Goal: Complete application form

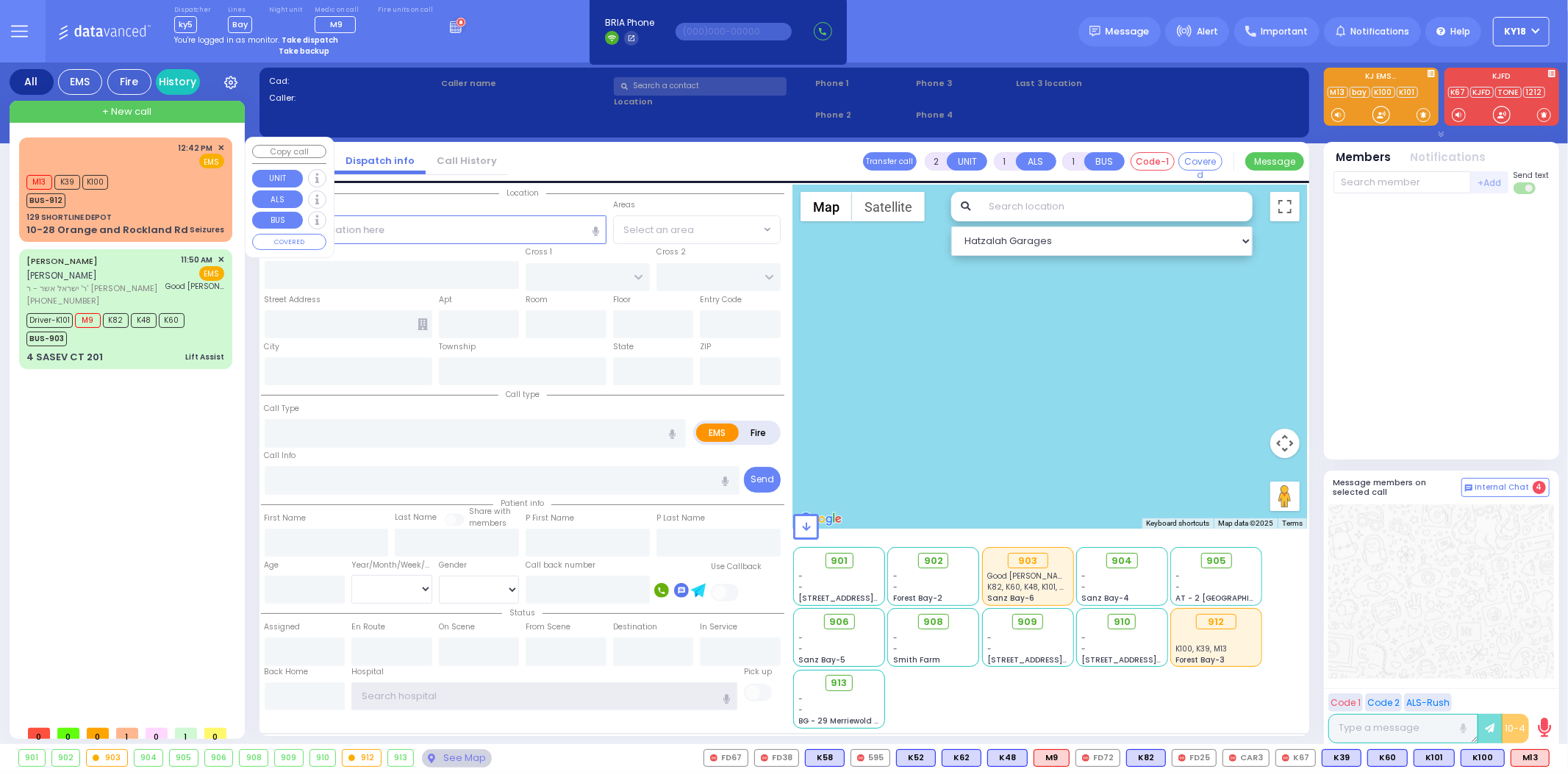
type input "ky18"
click at [157, 219] on div "129 SHORTLINE DEPOT" at bounding box center [125, 216] width 198 height 11
type input "3"
type input "2"
select select
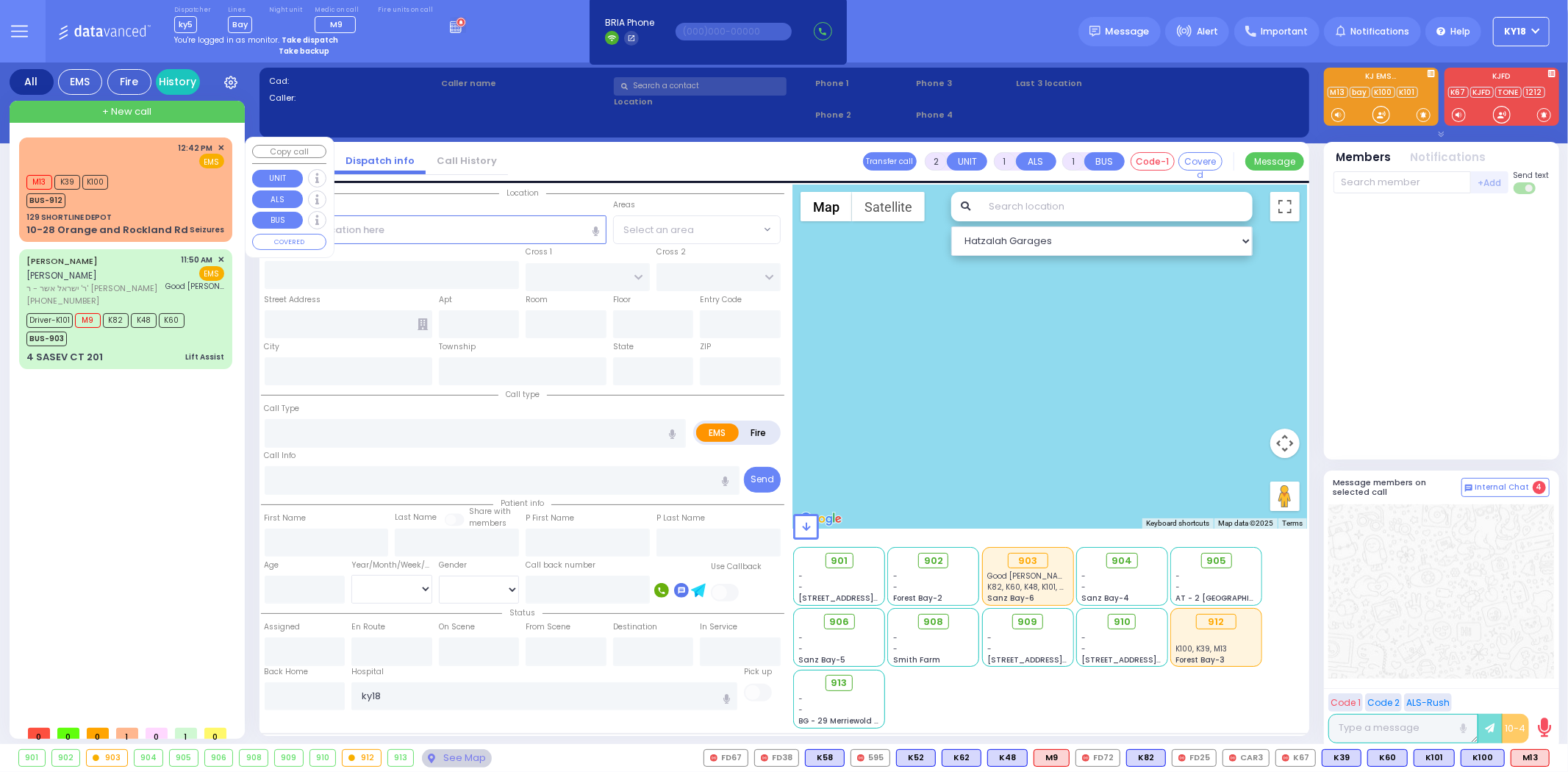
type input "Seizures"
radio input "true"
select select
type input "12:42"
type input "12:43"
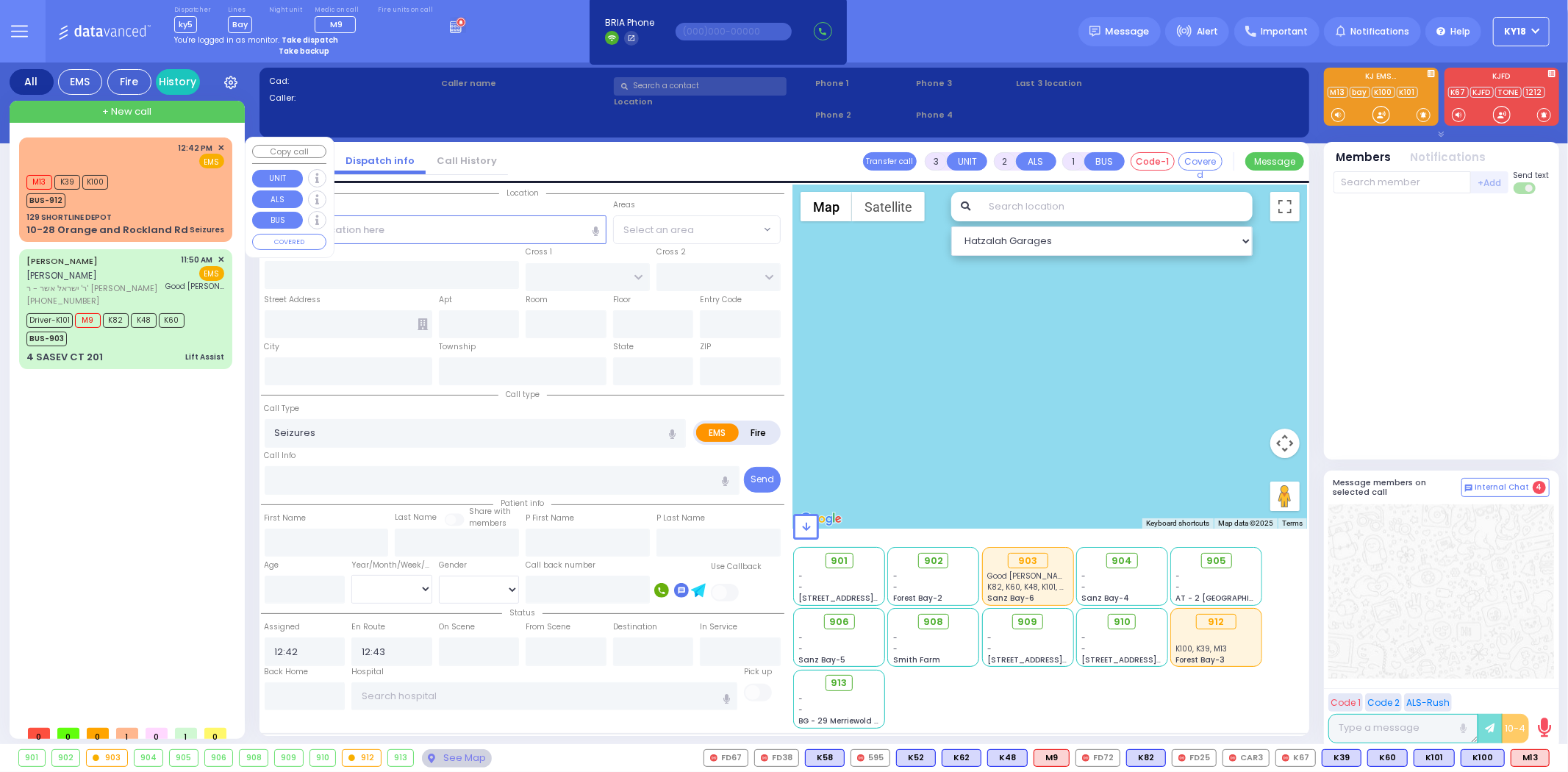
select select "Hatzalah Garages"
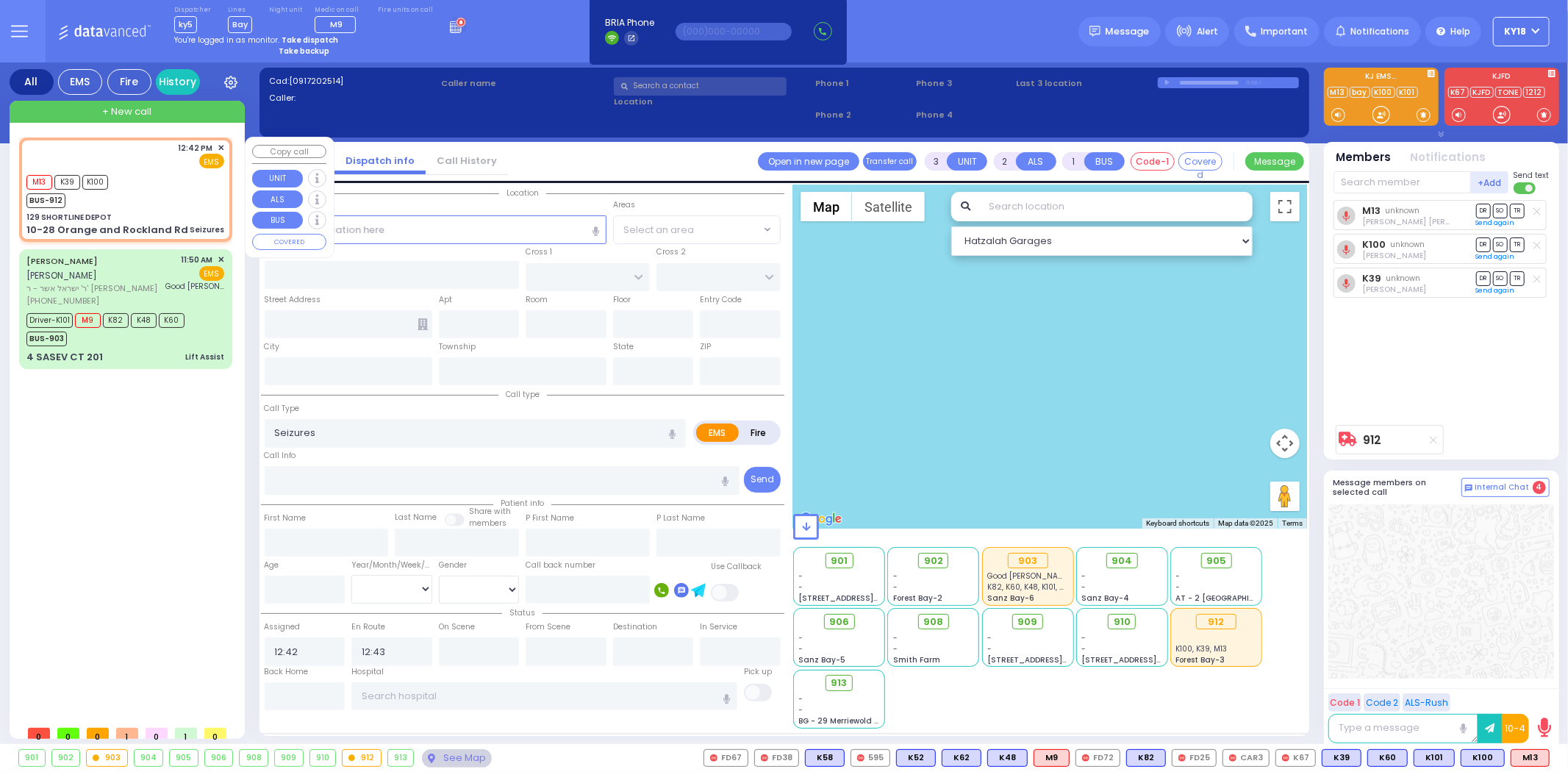
type input "129 SHORTLINE DEPOT"
type input "10-28 Orange and Rockland Rd"
type input "Monroe"
type input "[US_STATE]"
type input "10950"
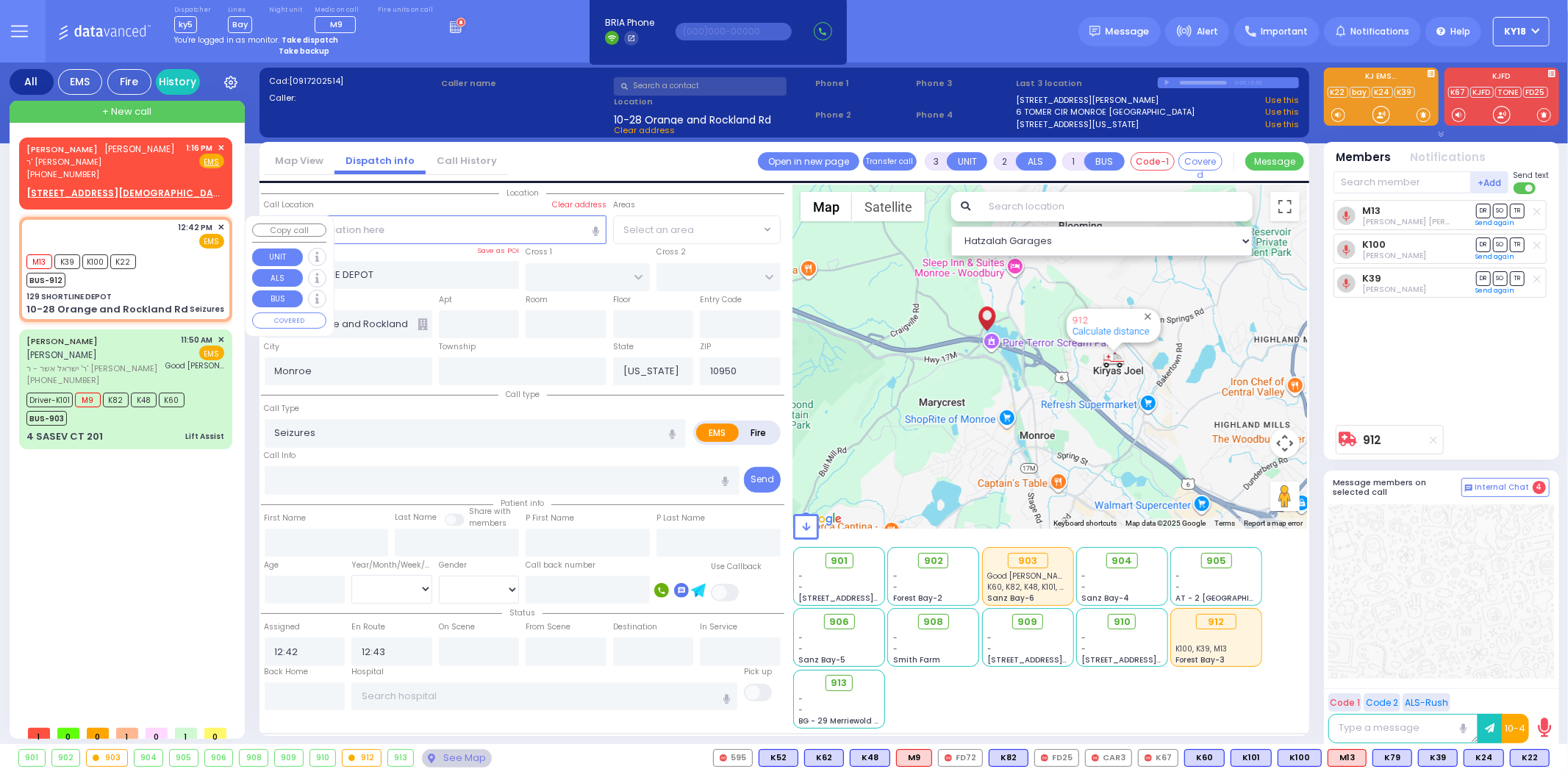
select select
radio input "true"
select select
select select "Hatzalah Garages"
select select
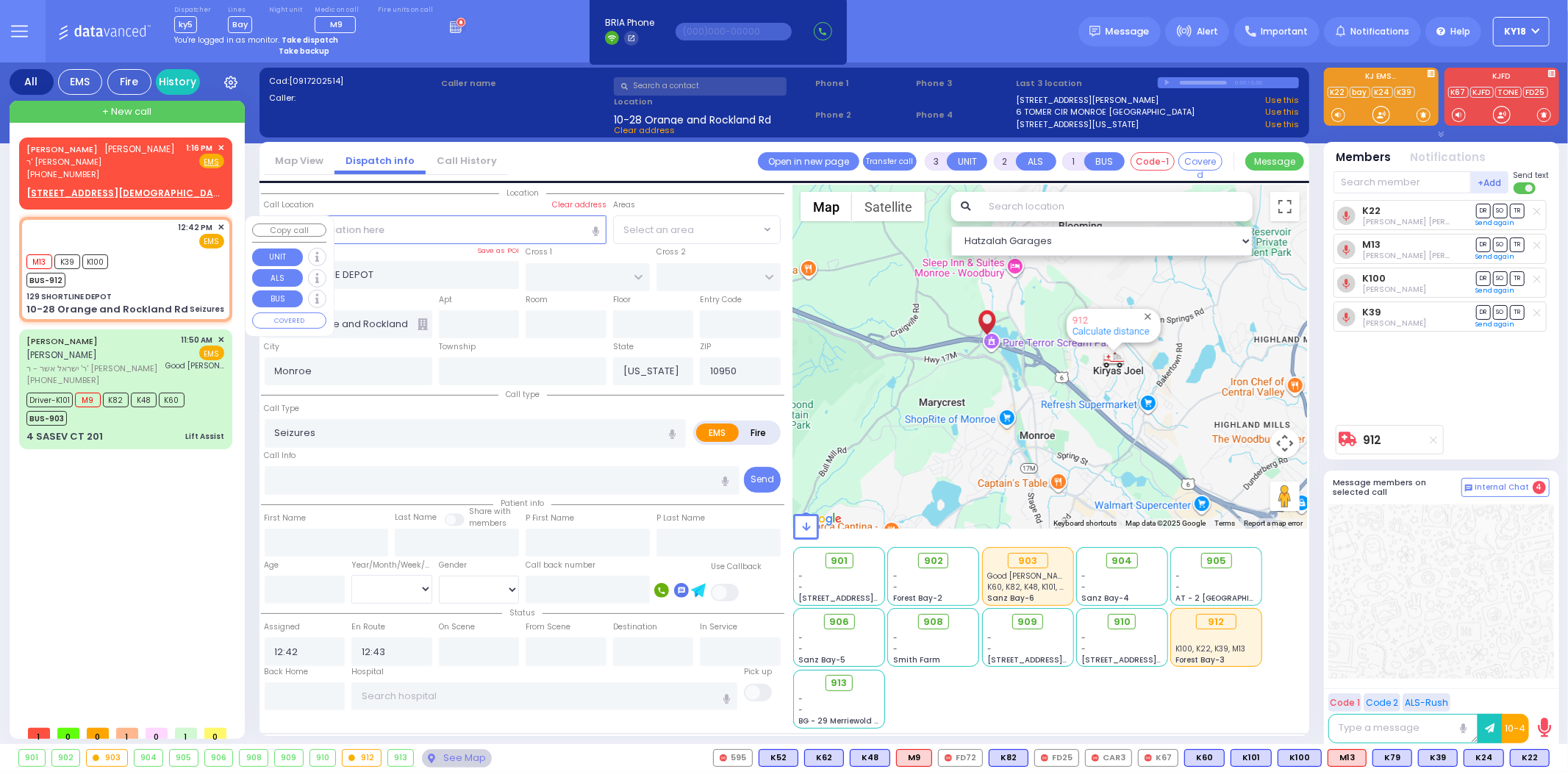
radio input "true"
select select
select select "Hatzalah Garages"
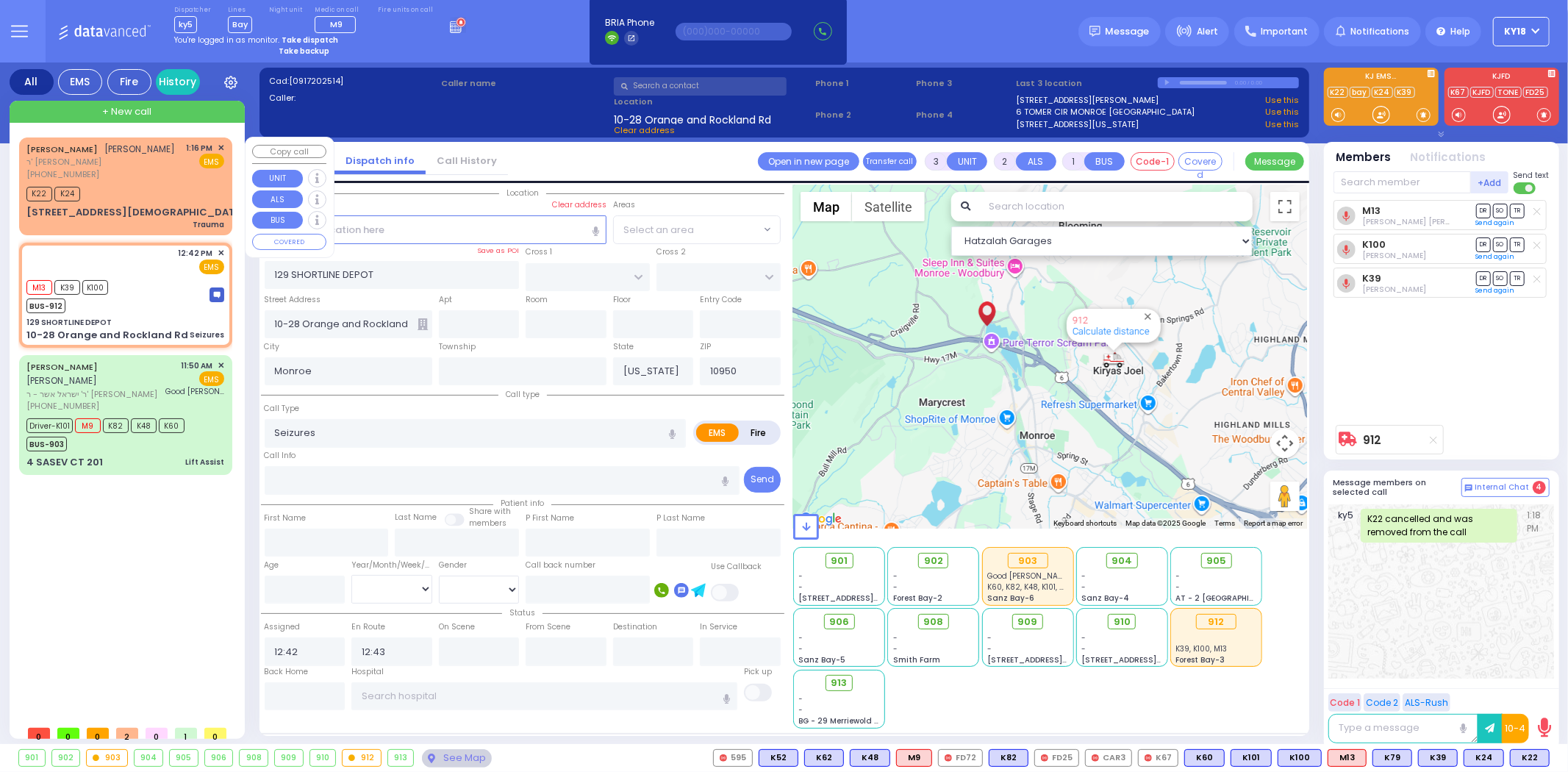
type input "6"
select select
radio input "true"
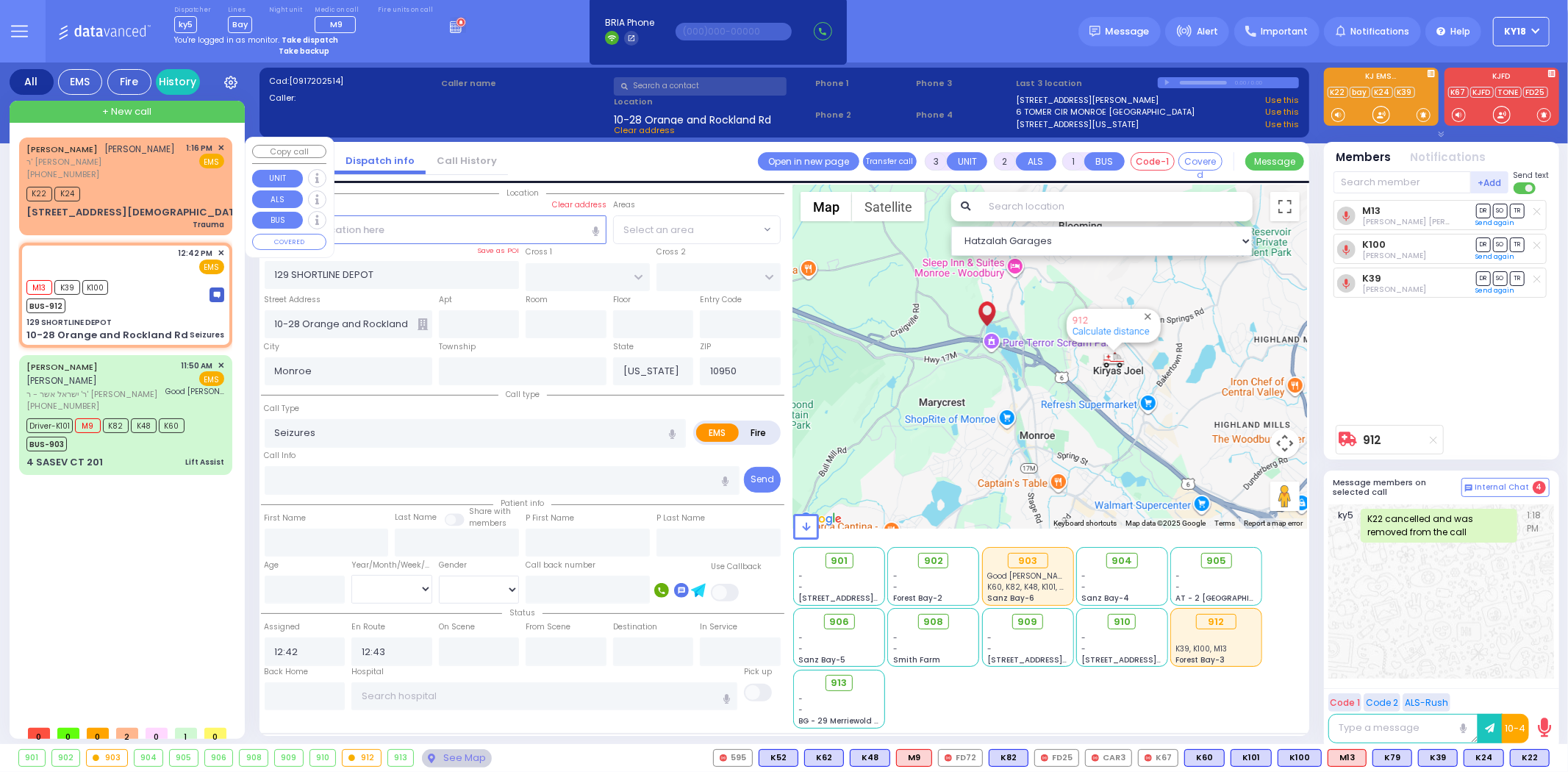
type input "Unknown"
select select "Year"
select select "Hatzalah Garages"
select select
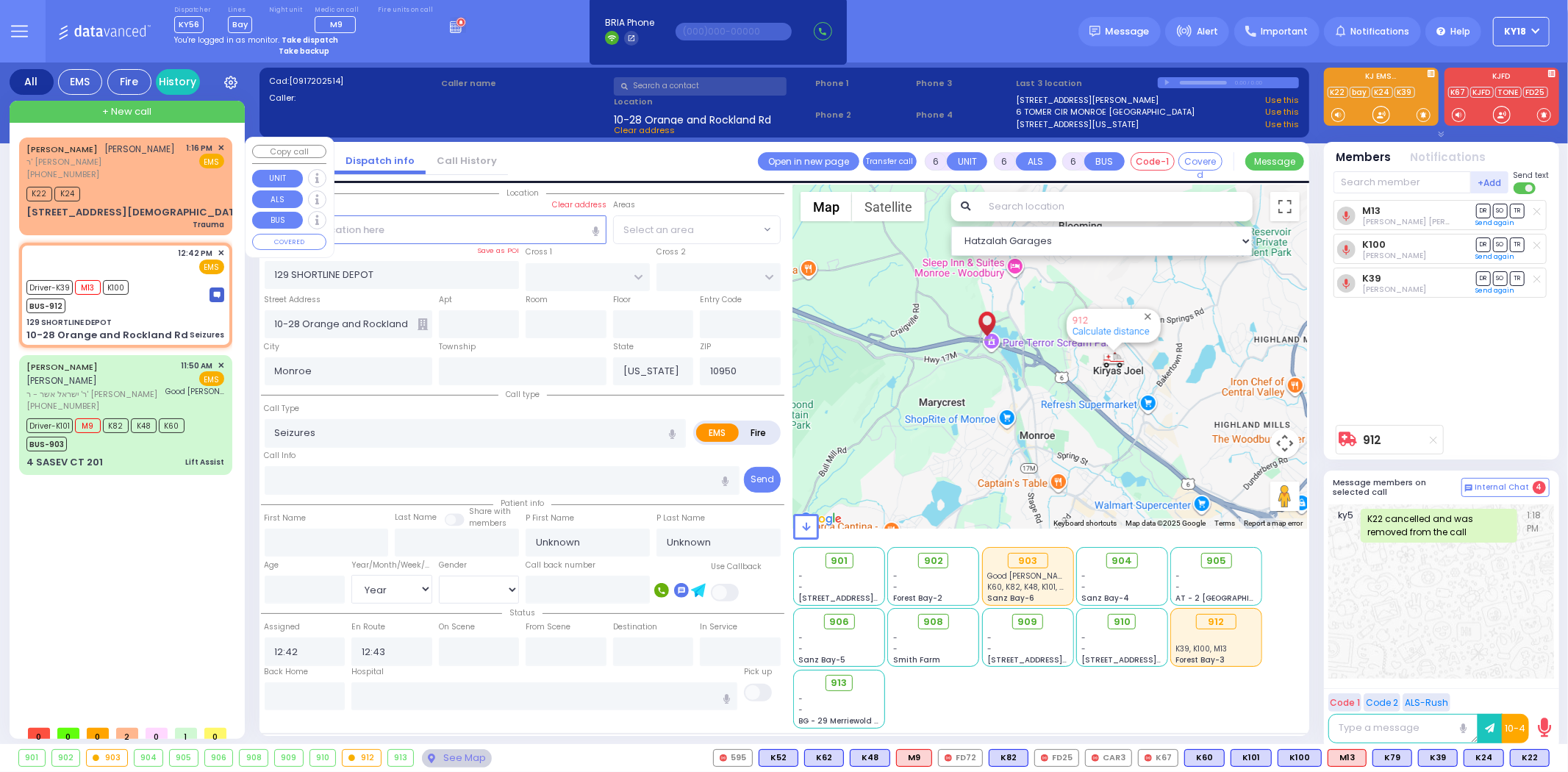
radio input "true"
select select "Year"
type input "12:53"
select select "Hatzalah Garages"
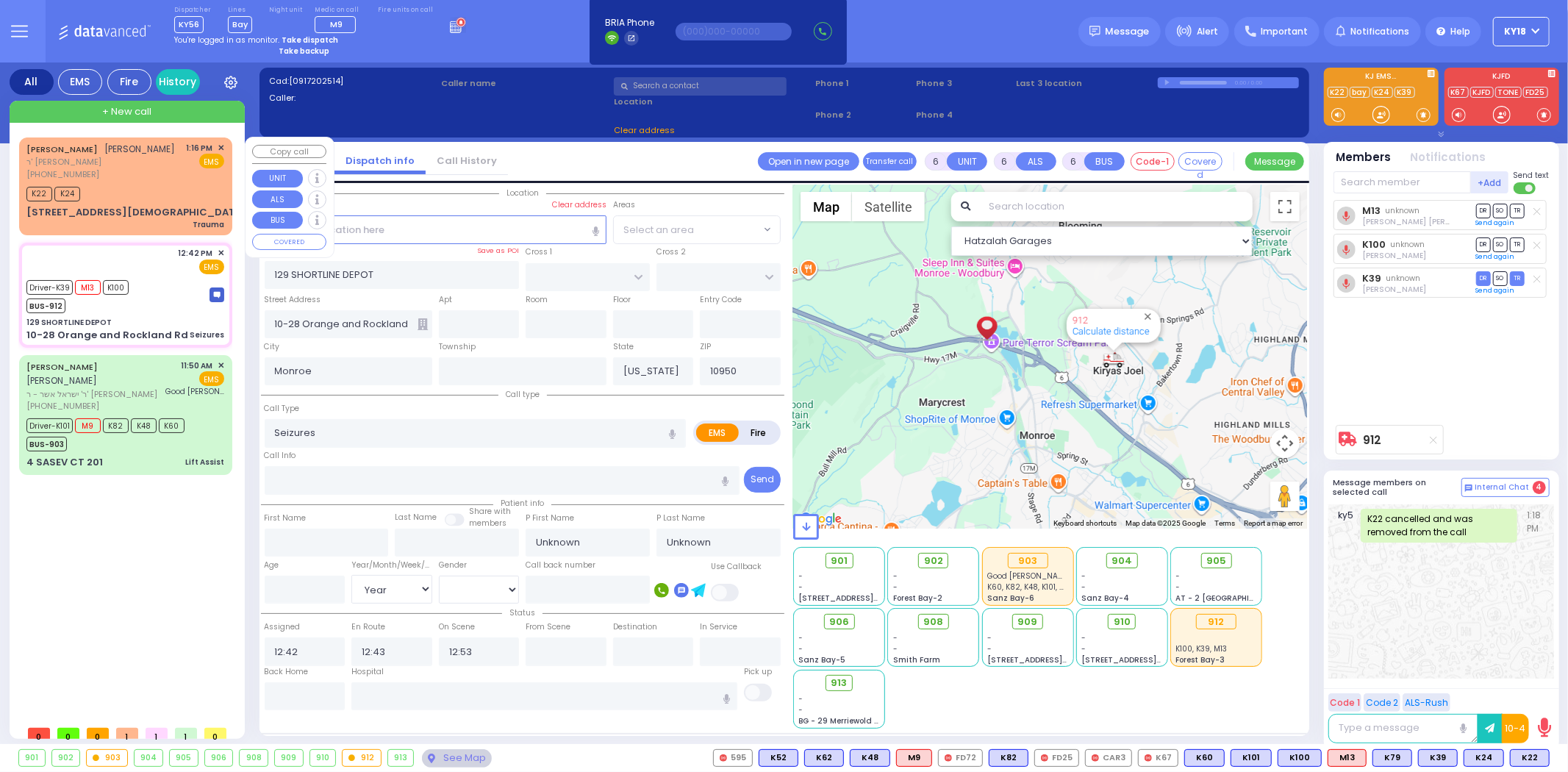
select select
radio input "true"
select select "Year"
select select "Hatzalah Garages"
select select
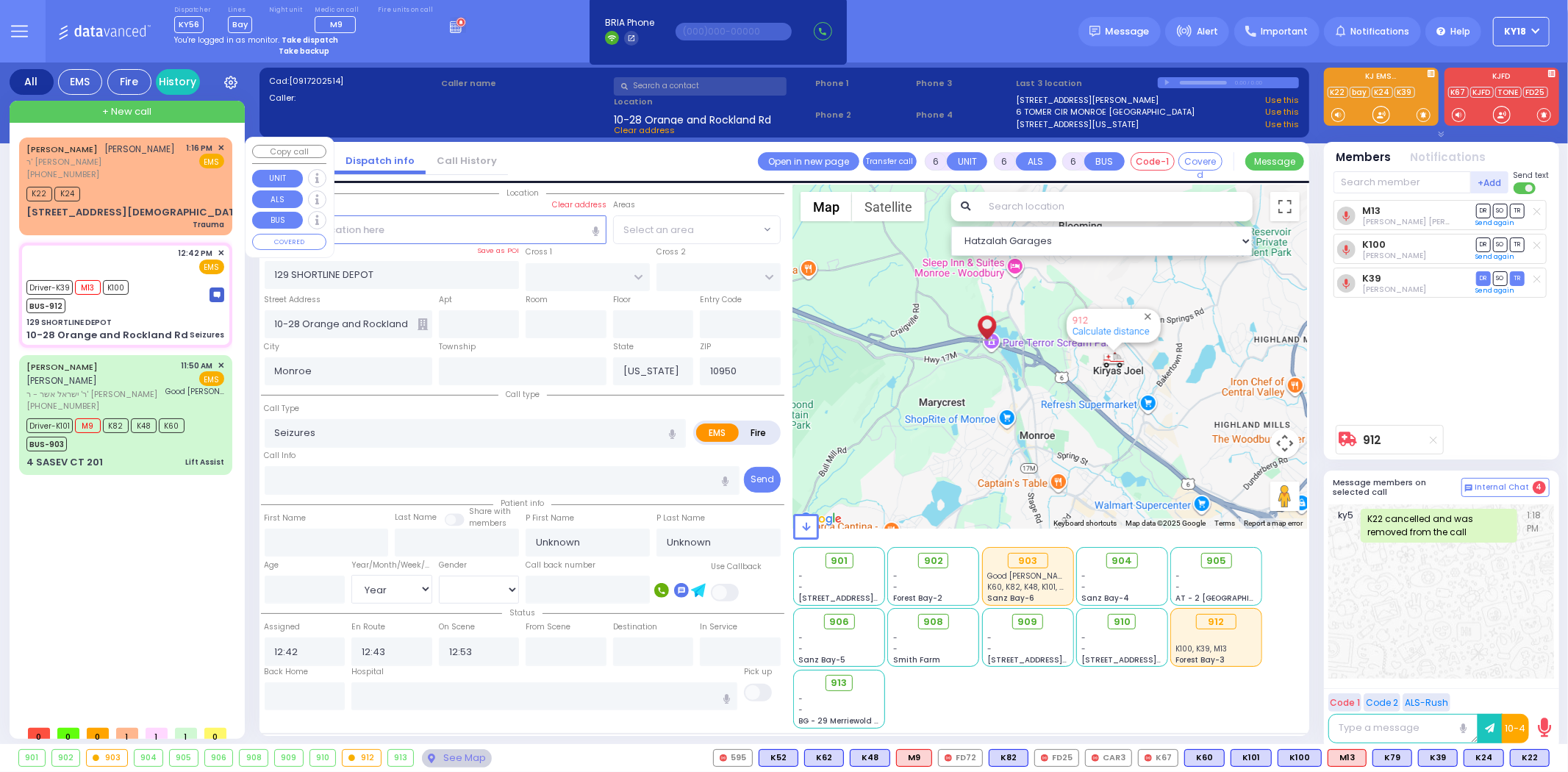
radio input "true"
type input "[PERSON_NAME]"
type input "20"
select select "Year"
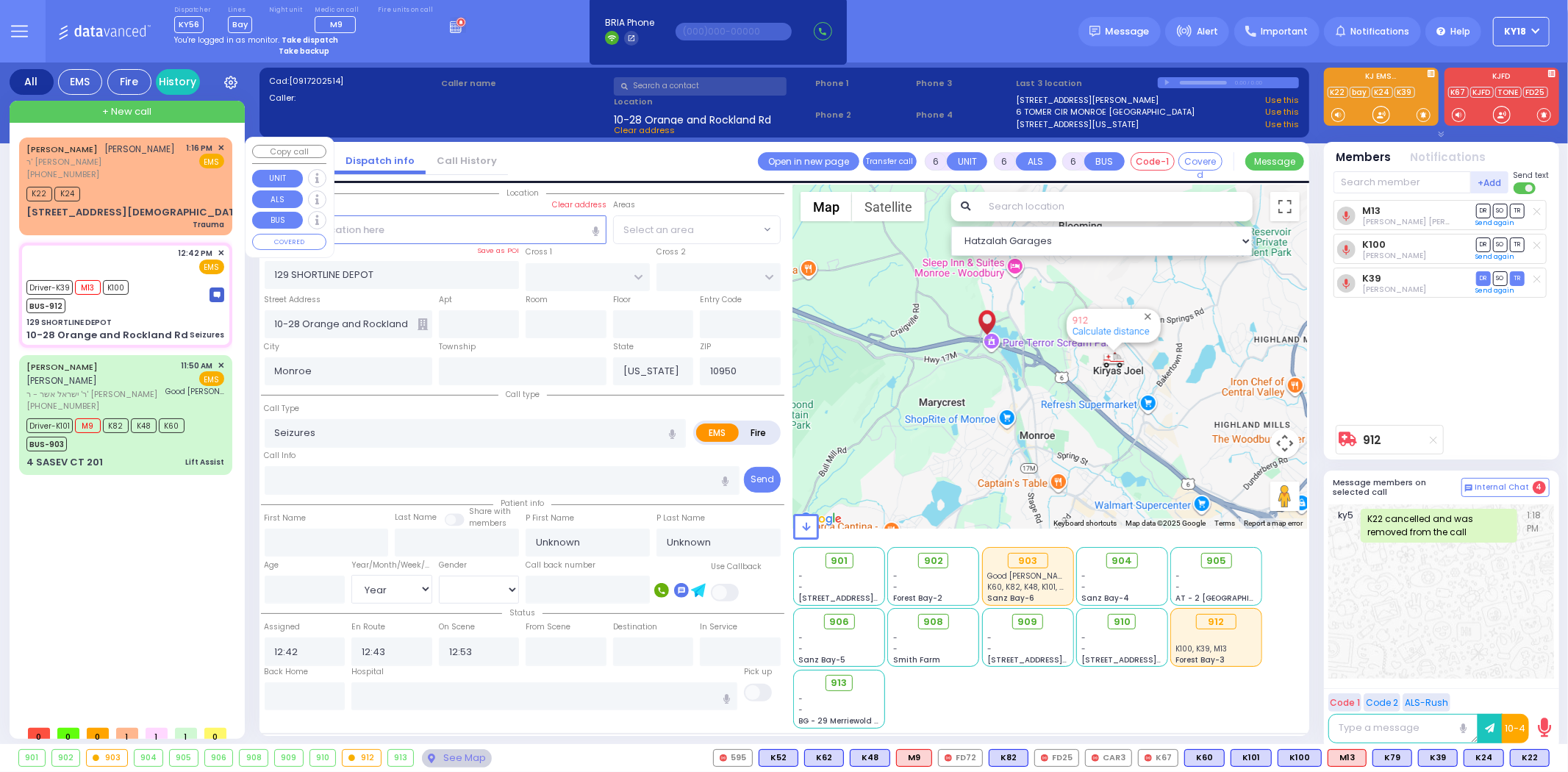
select select "[DEMOGRAPHIC_DATA]"
select select "Hatzalah Garages"
select select
radio input "true"
select select "Year"
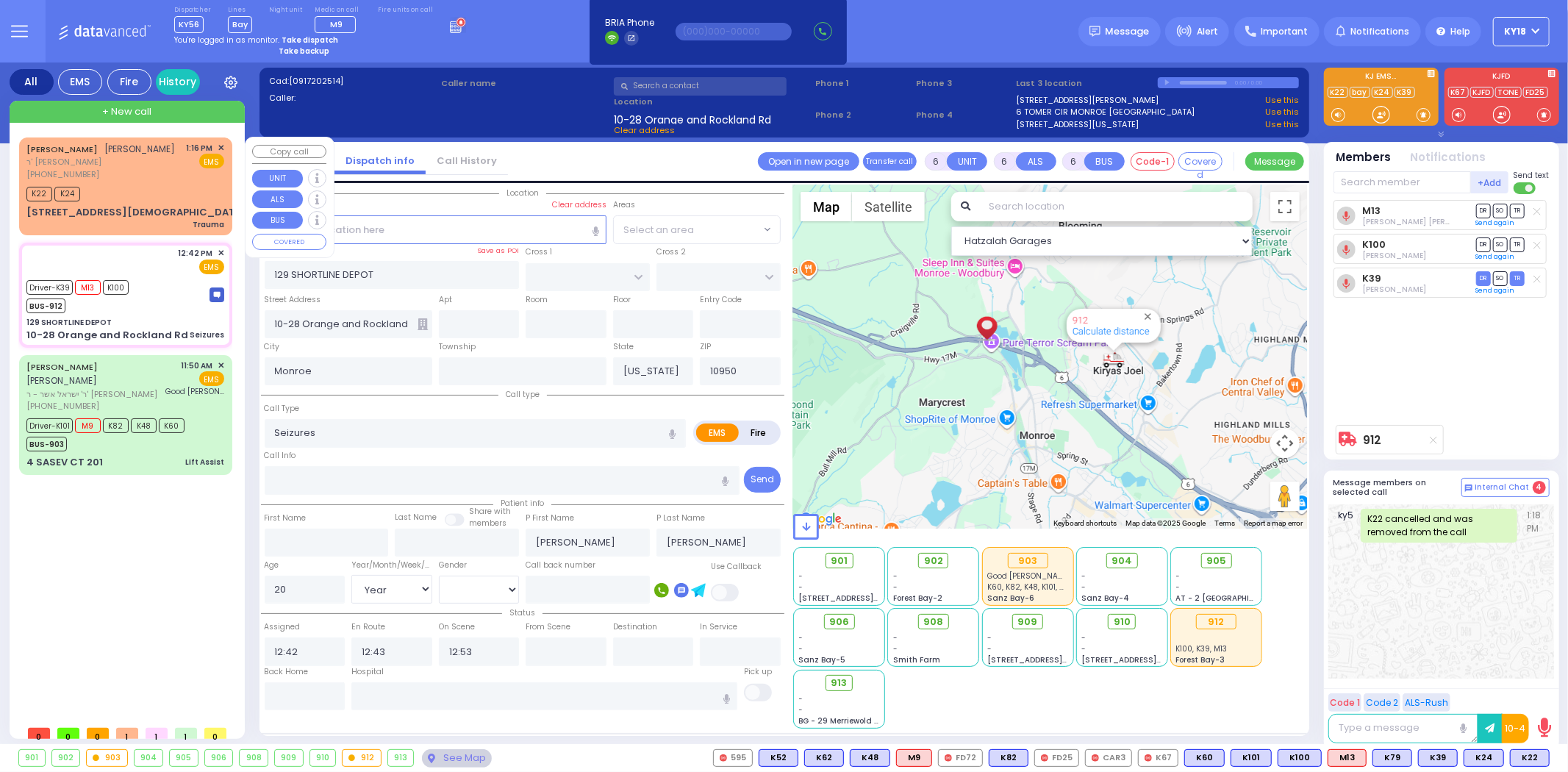
select select "[DEMOGRAPHIC_DATA]"
select select "Hatzalah Garages"
select select
radio input "true"
select select "Year"
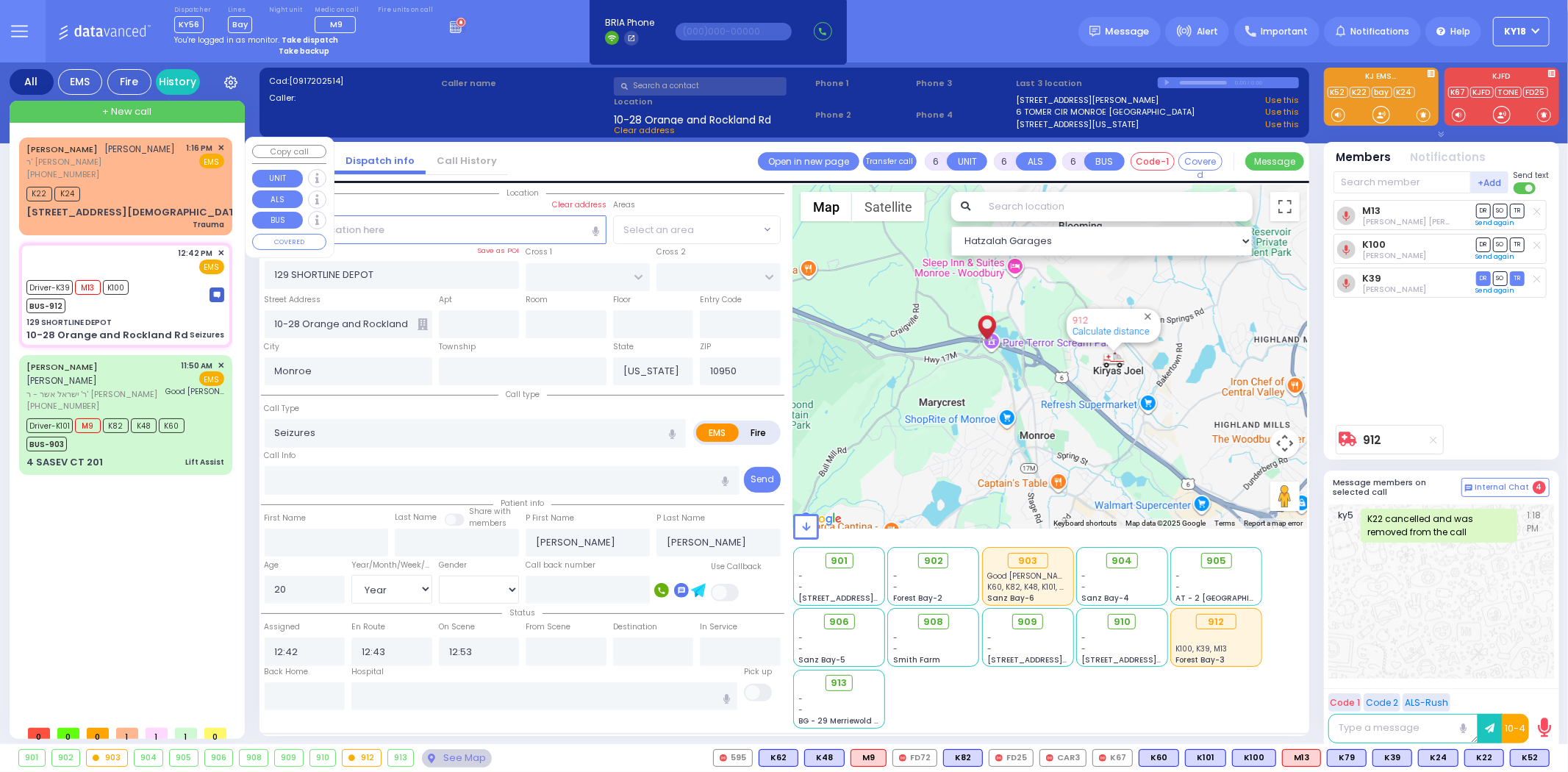
select select "[DEMOGRAPHIC_DATA]"
select select "Hatzalah Garages"
select select
radio input "true"
select select "Year"
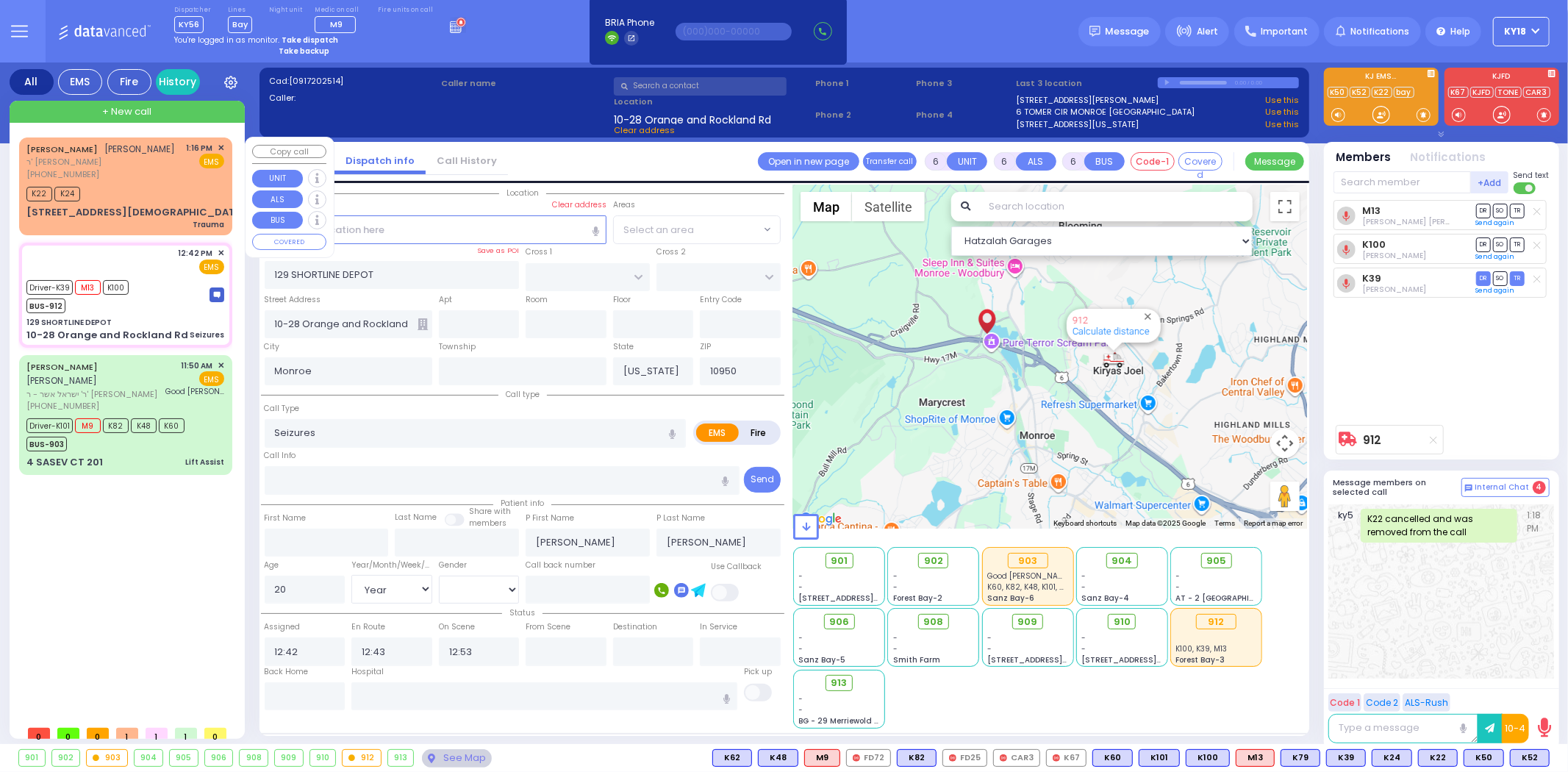
select select "[DEMOGRAPHIC_DATA]"
select select "Hatzalah Garages"
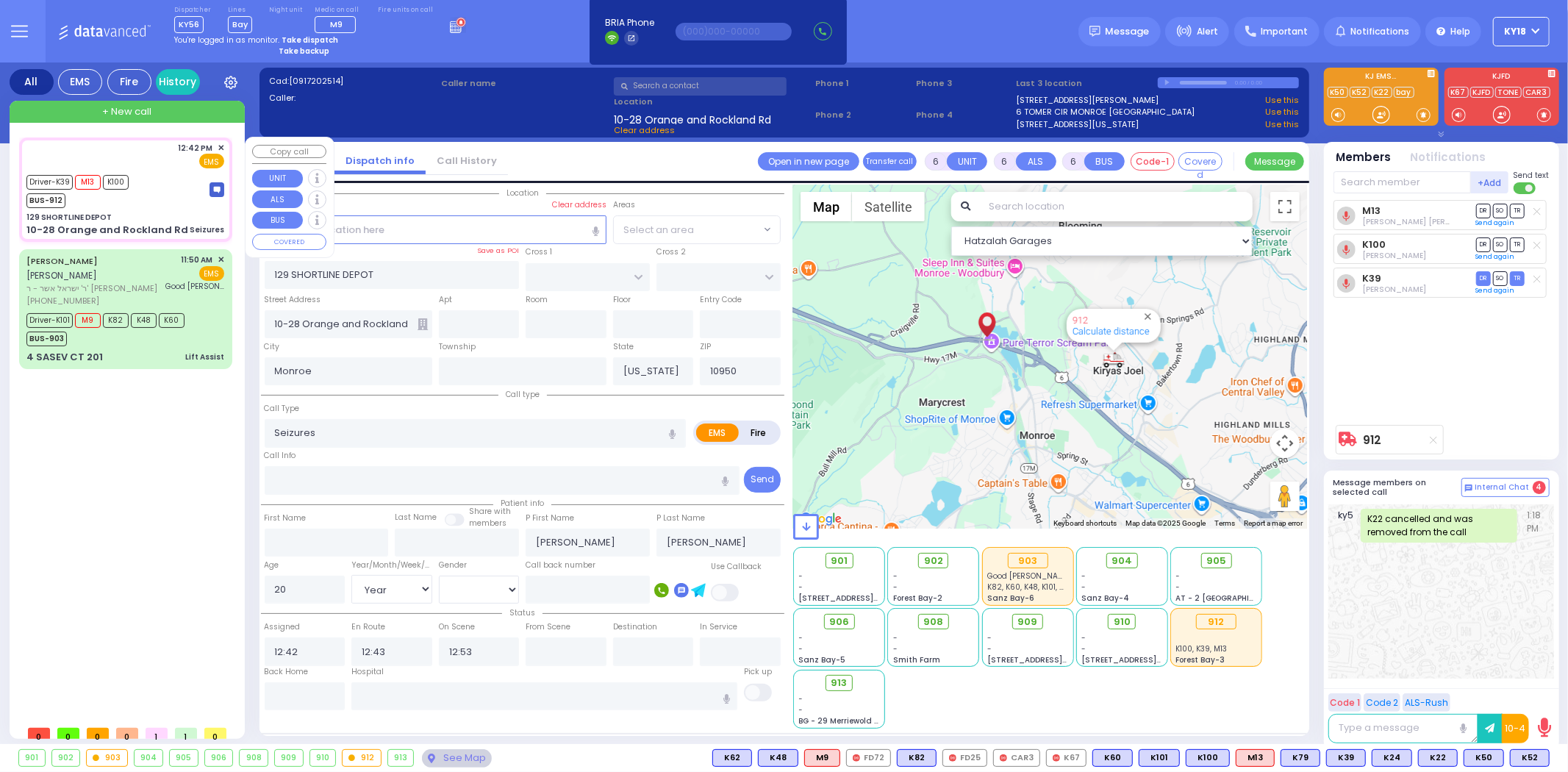
select select
radio input "true"
select select "Year"
select select "[DEMOGRAPHIC_DATA]"
select select "Hatzalah Garages"
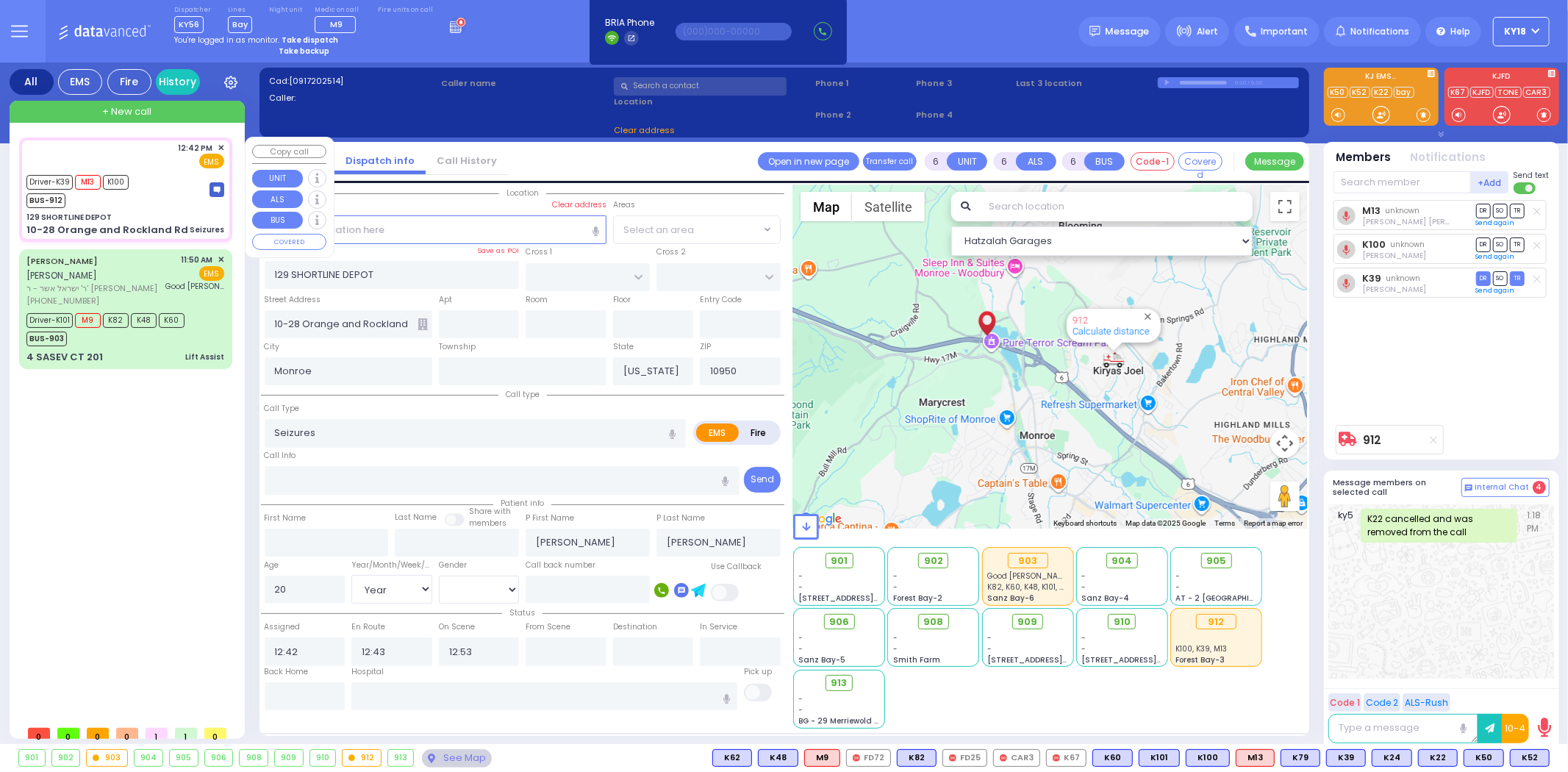
select select
radio input "true"
select select "Year"
select select "[DEMOGRAPHIC_DATA]"
select select "Hatzalah Garages"
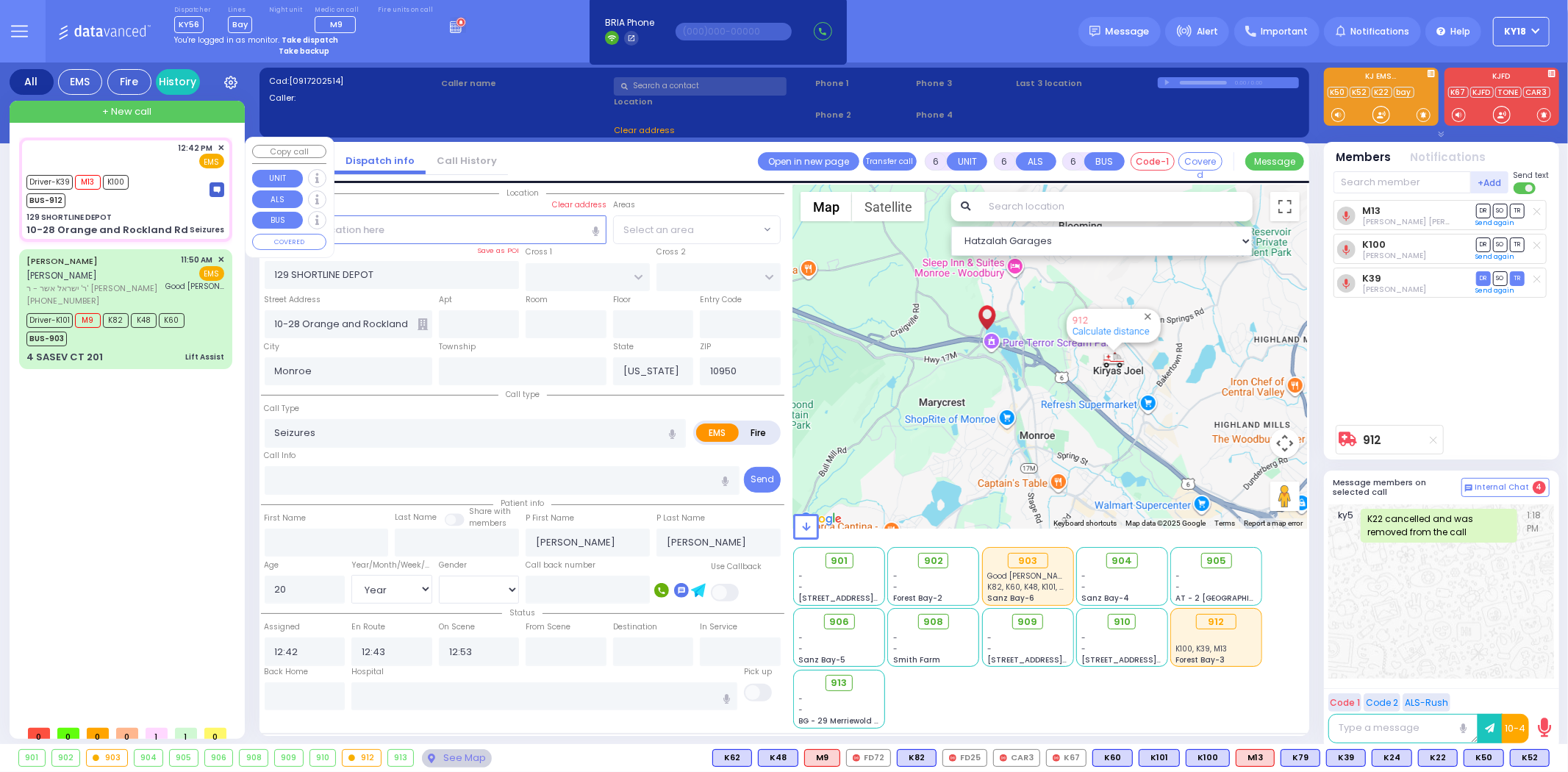
select select
radio input "true"
select select "Year"
select select "[DEMOGRAPHIC_DATA]"
select select "Hatzalah Garages"
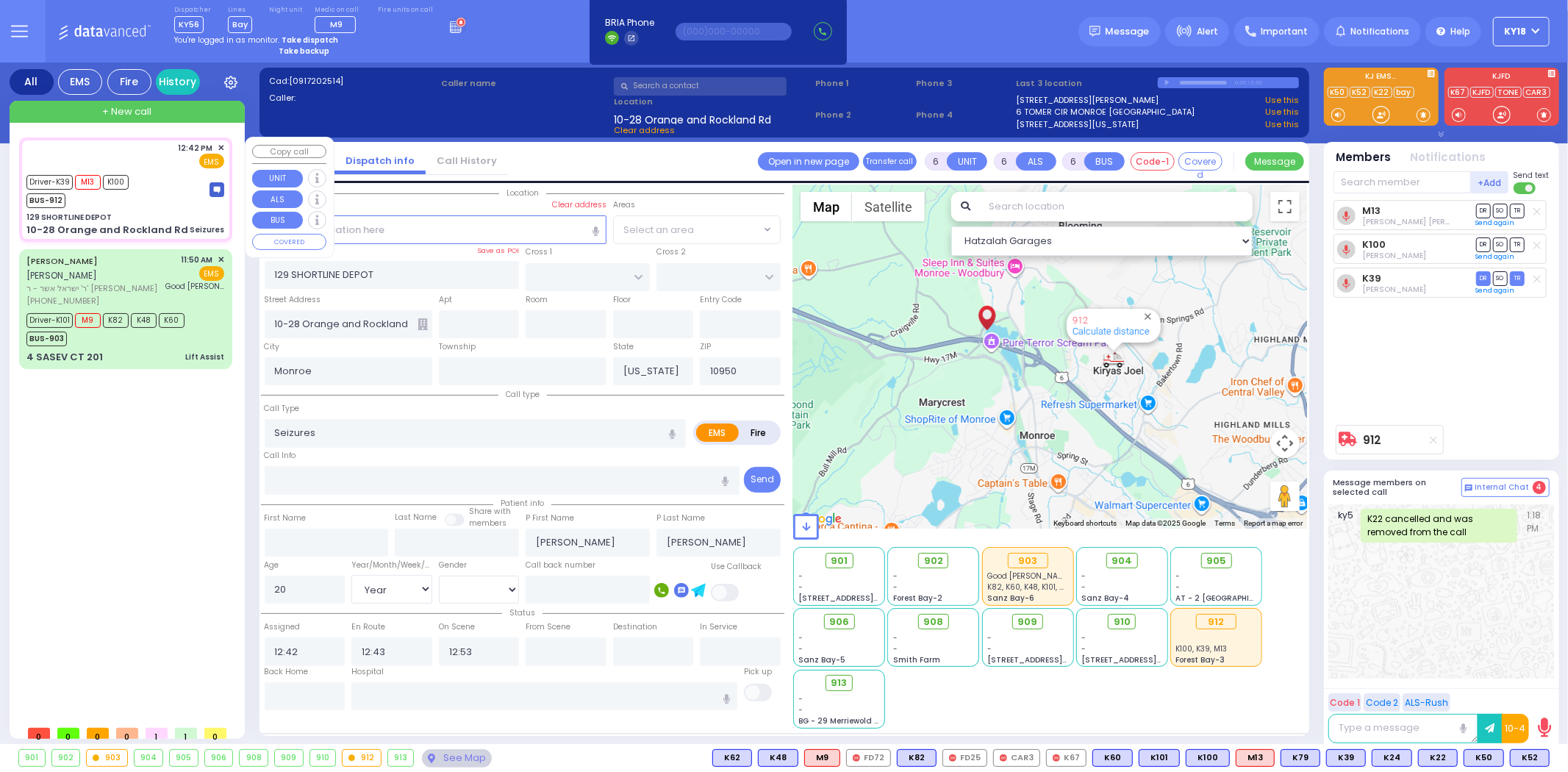
select select
radio input "true"
select select "Year"
select select "[DEMOGRAPHIC_DATA]"
select select "Hatzalah Garages"
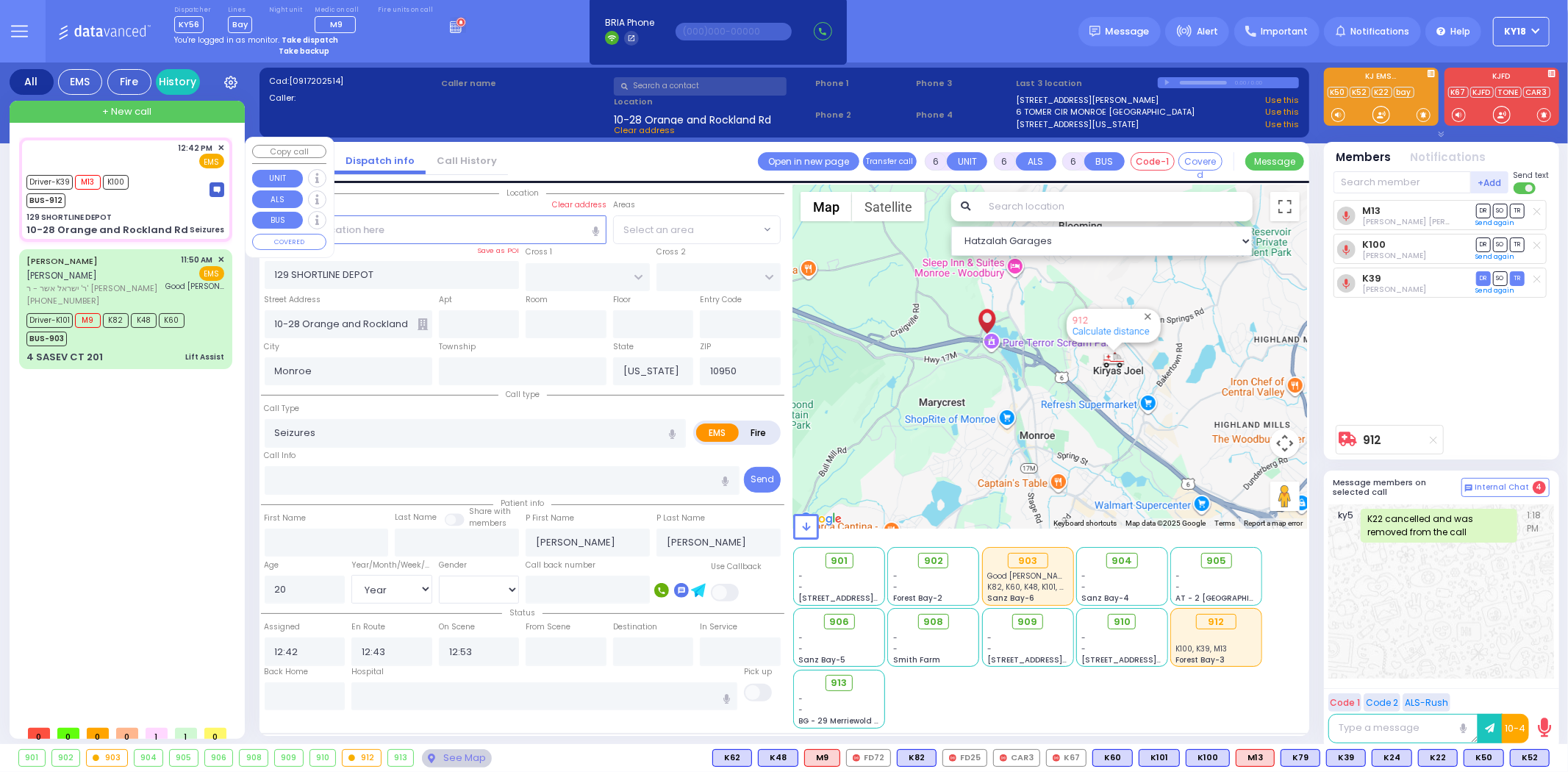
select select
radio input "true"
select select "Year"
select select "[DEMOGRAPHIC_DATA]"
select select "Hatzalah Garages"
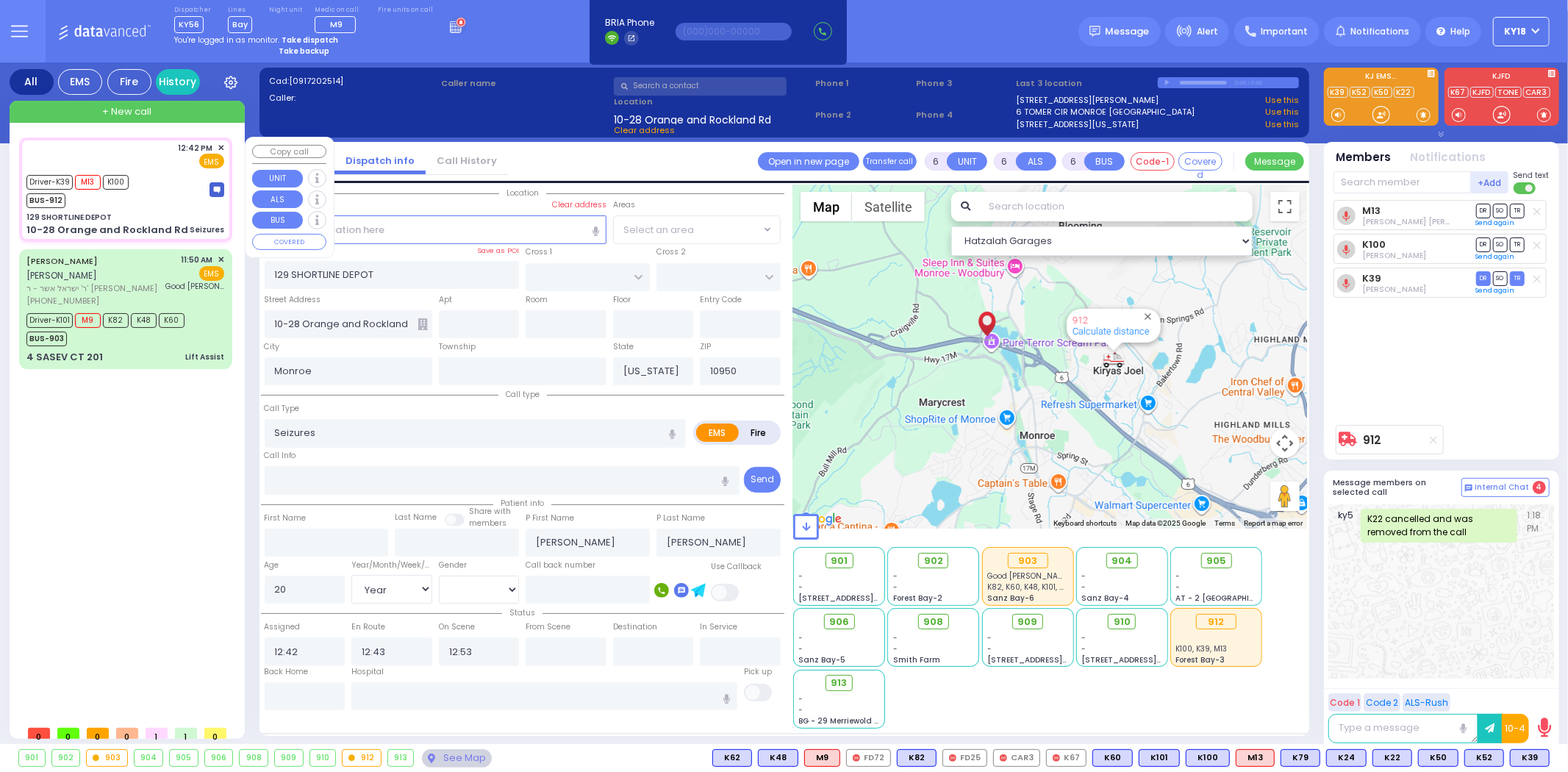
select select
radio input "true"
select select "Year"
select select "[DEMOGRAPHIC_DATA]"
select select "Hatzalah Garages"
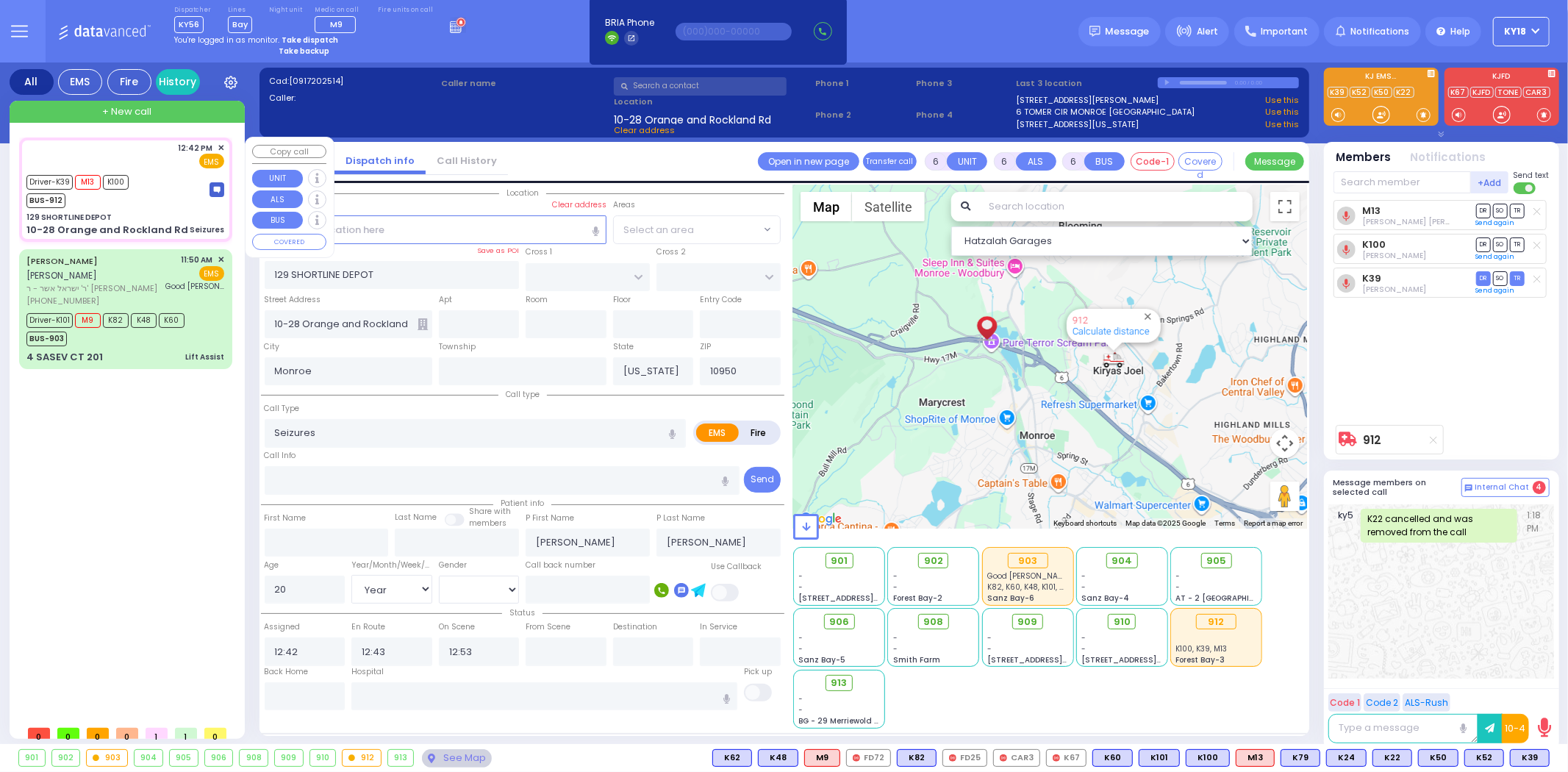
select select
radio input "true"
select select "Year"
select select "[DEMOGRAPHIC_DATA]"
select select "Hatzalah Garages"
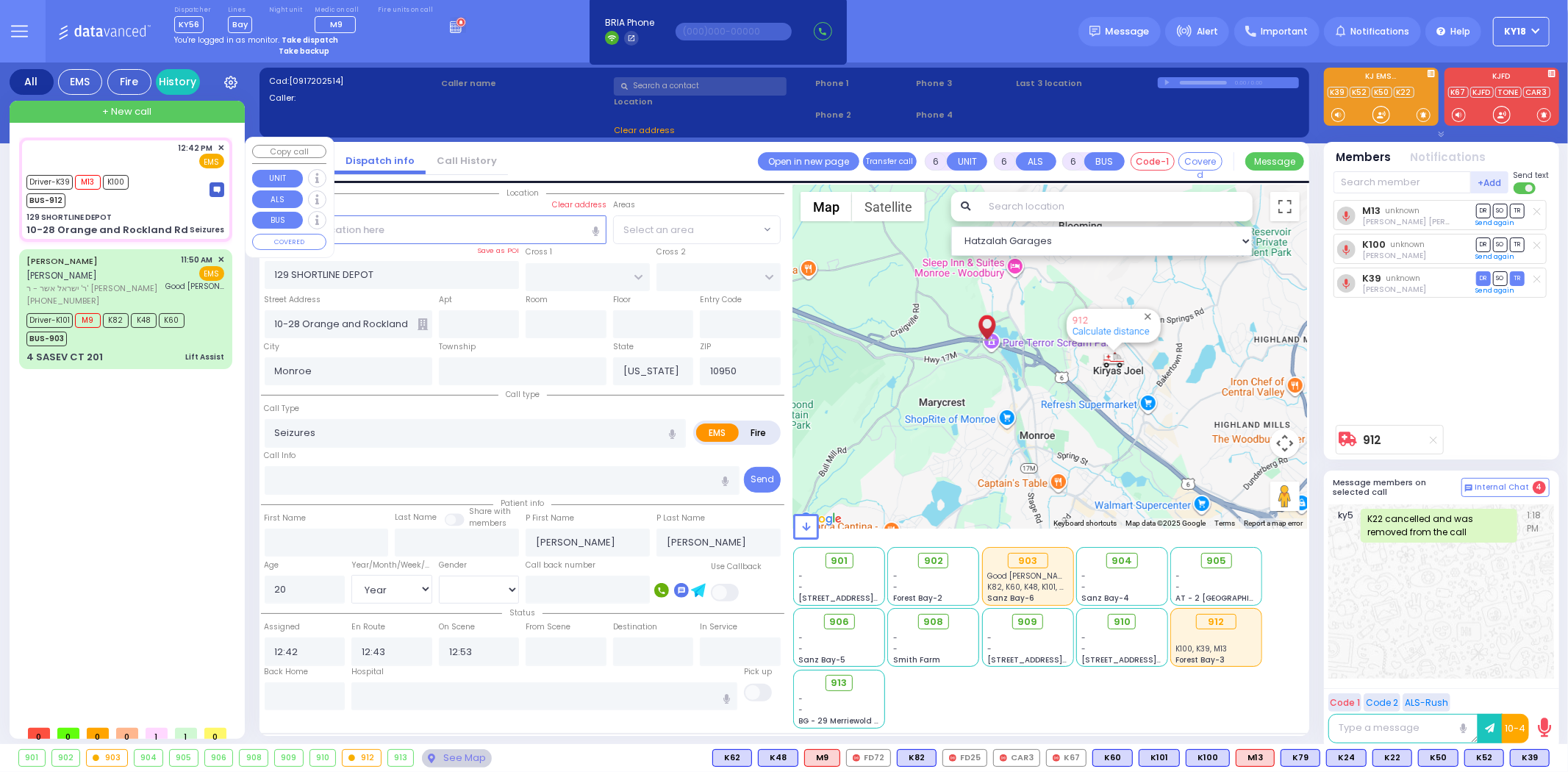
select select
radio input "true"
select select "Year"
select select "[DEMOGRAPHIC_DATA]"
select select "Hatzalah Garages"
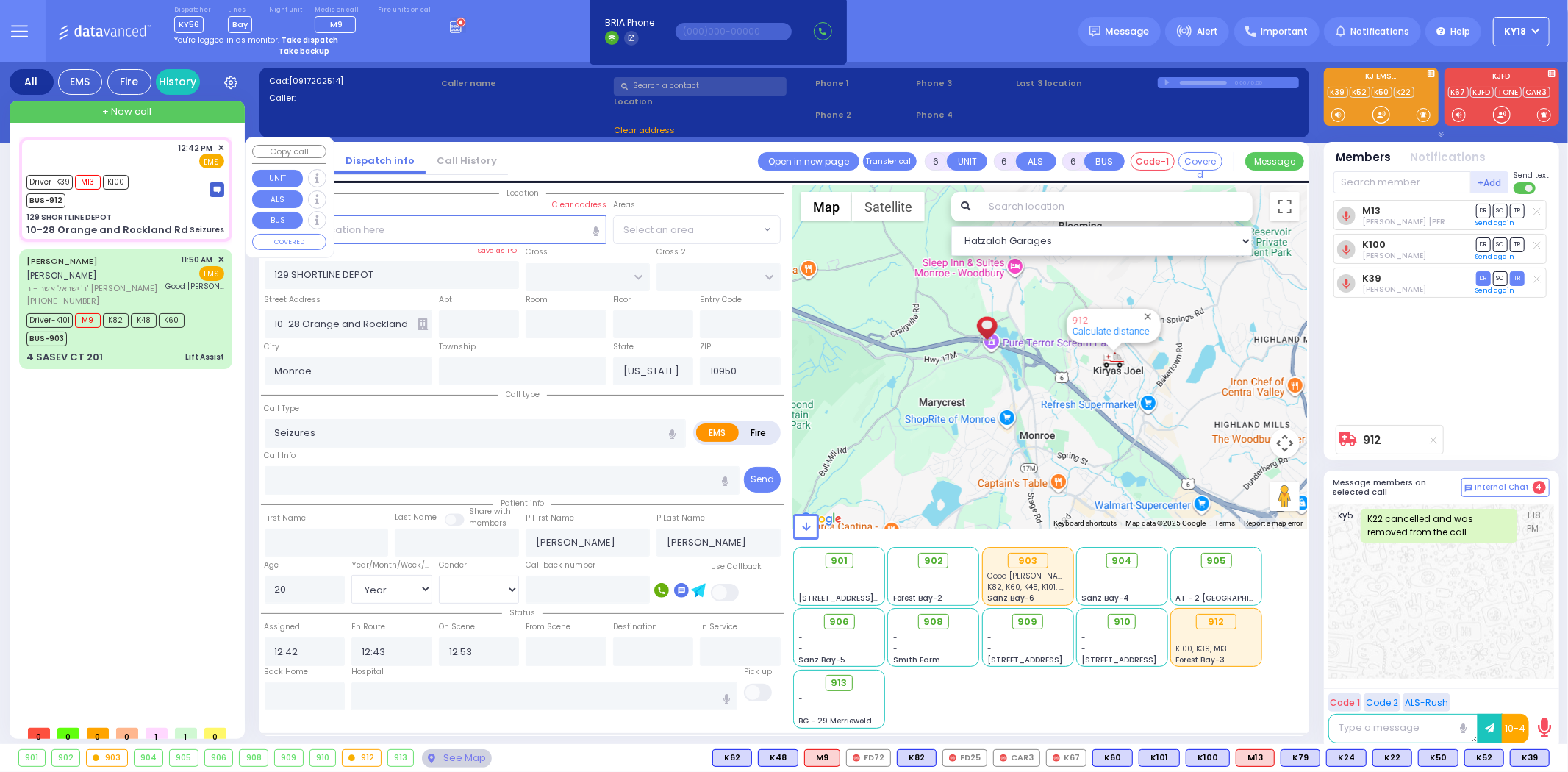
select select
radio input "true"
select select "Year"
select select "[DEMOGRAPHIC_DATA]"
select select "Hatzalah Garages"
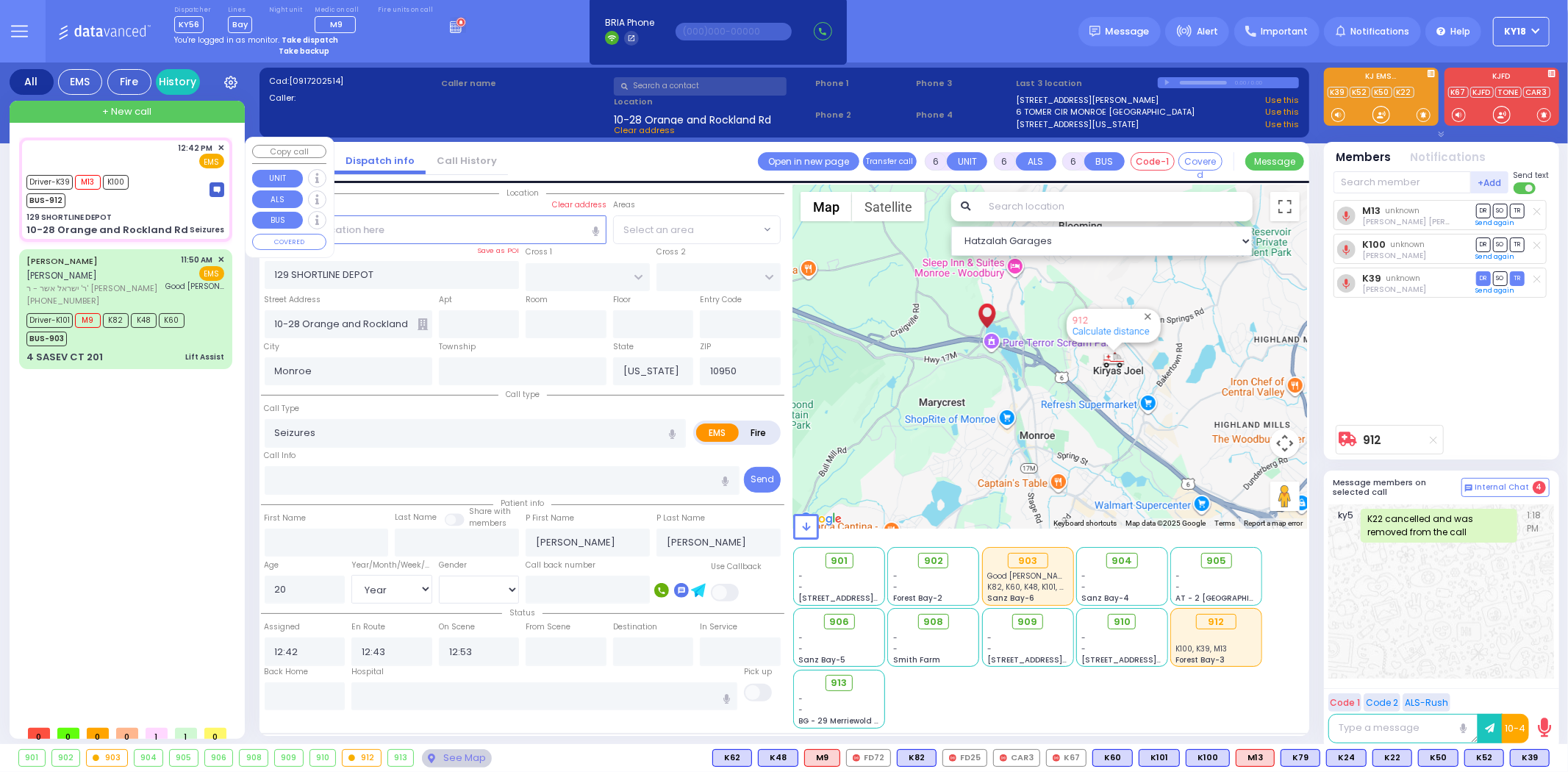
select select
radio input "true"
select select "Year"
select select "[DEMOGRAPHIC_DATA]"
select select "Hatzalah Garages"
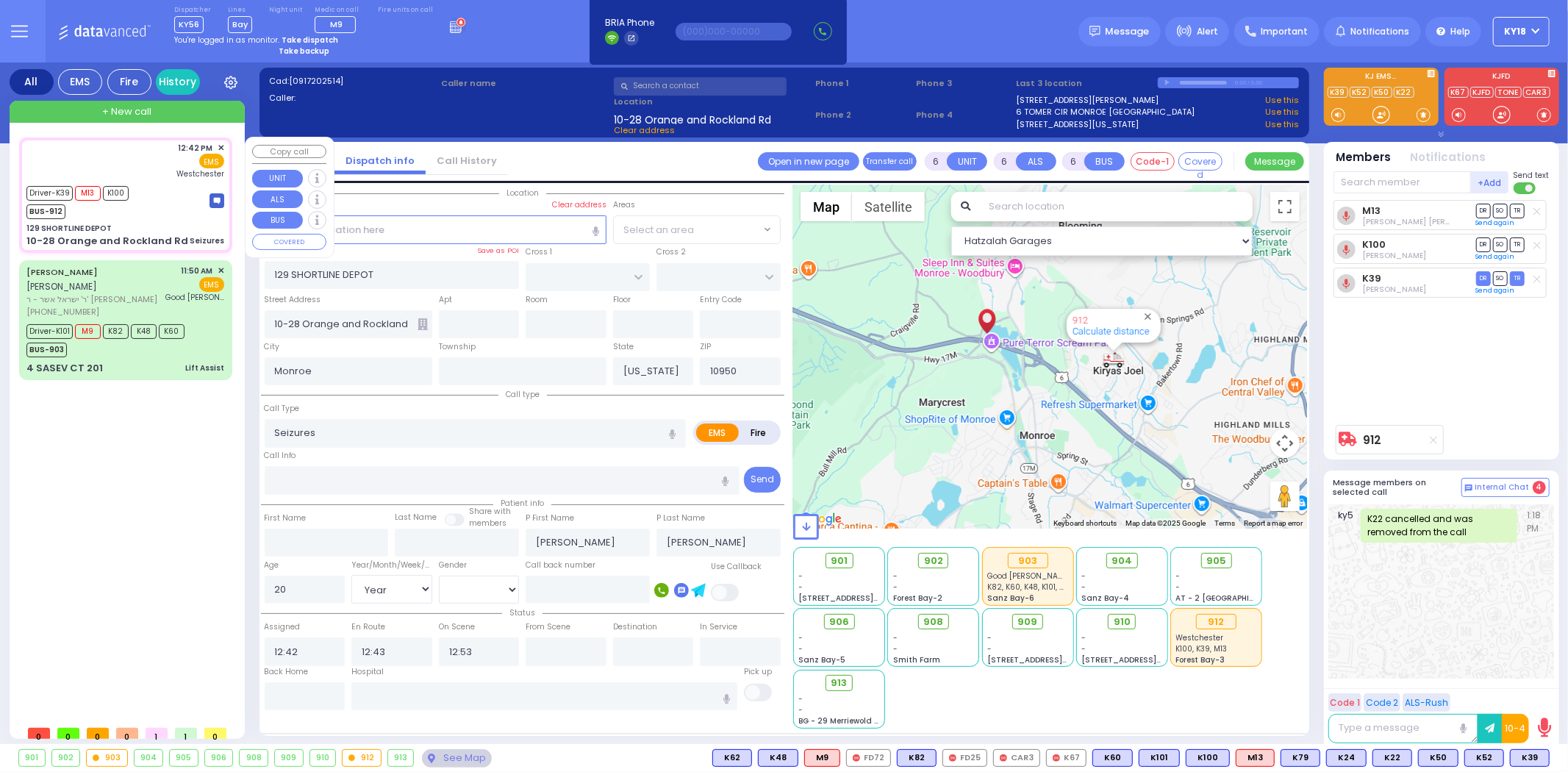
select select
radio input "true"
select select "Year"
select select "[DEMOGRAPHIC_DATA]"
type input "[GEOGRAPHIC_DATA]-[PERSON_NAME][GEOGRAPHIC_DATA]"
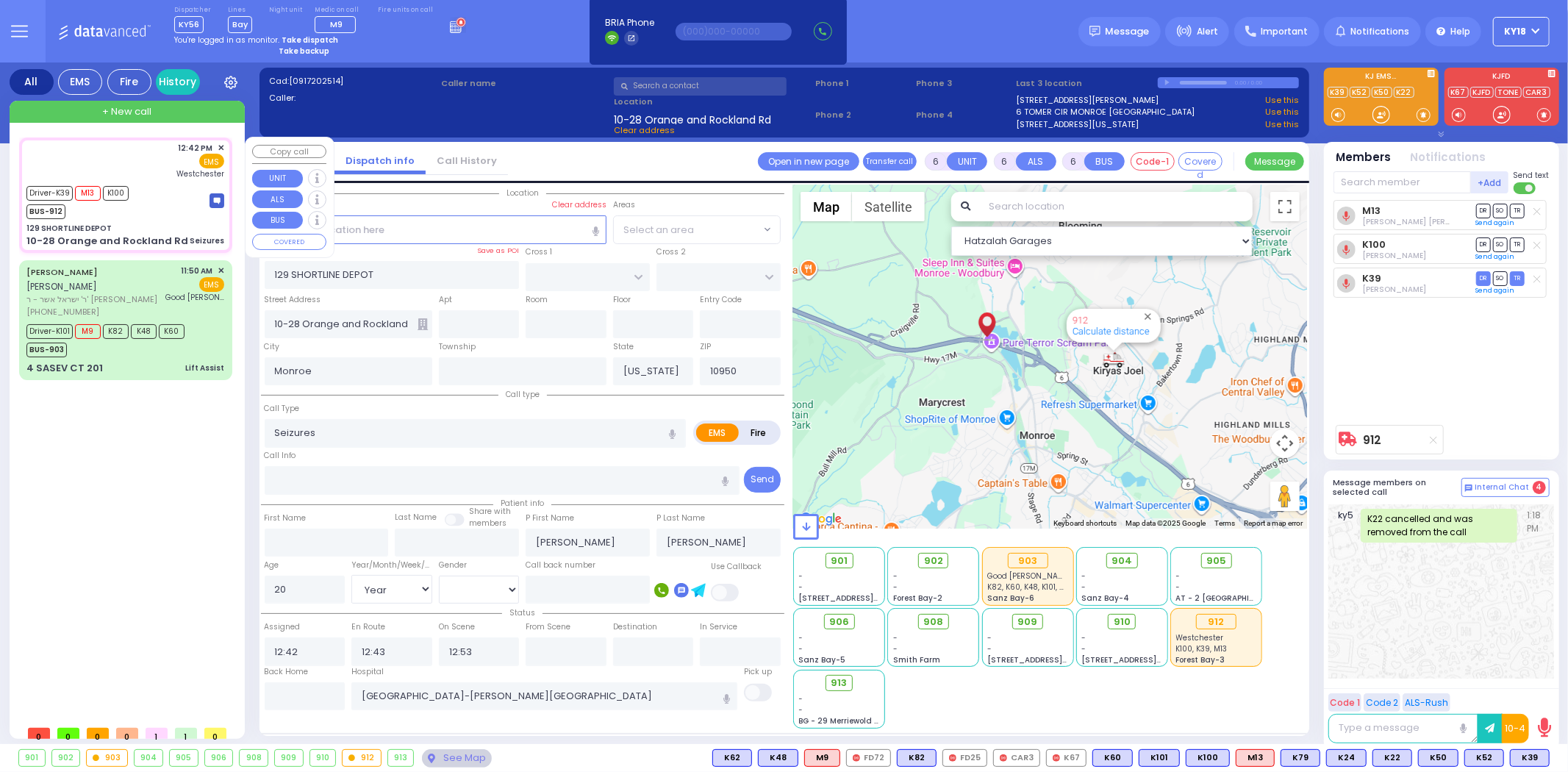
select select "Hatzalah Garages"
select select
radio input "true"
select select "Year"
select select "[DEMOGRAPHIC_DATA]"
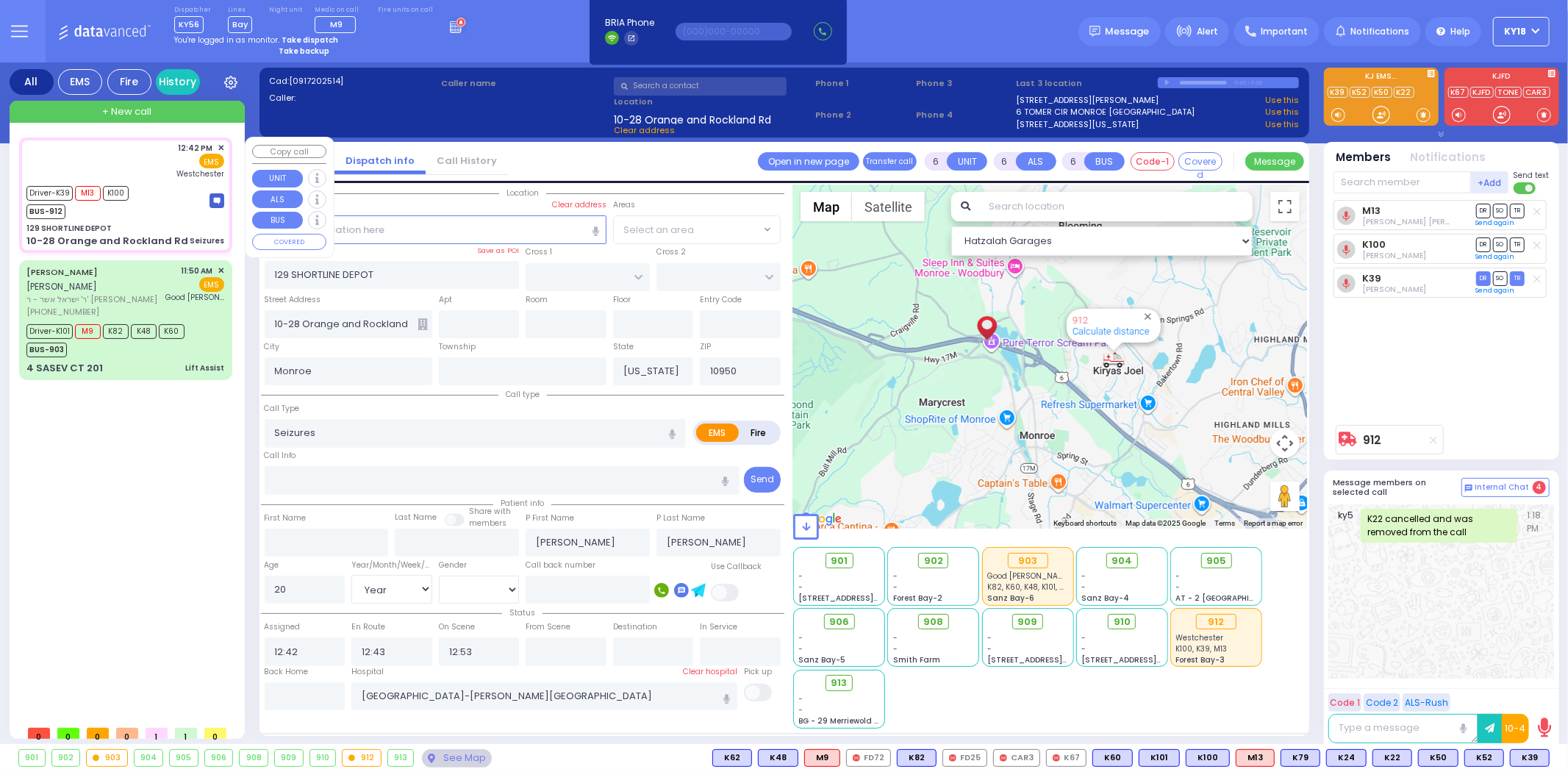
select select "Hatzalah Garages"
